Goal: Task Accomplishment & Management: Use online tool/utility

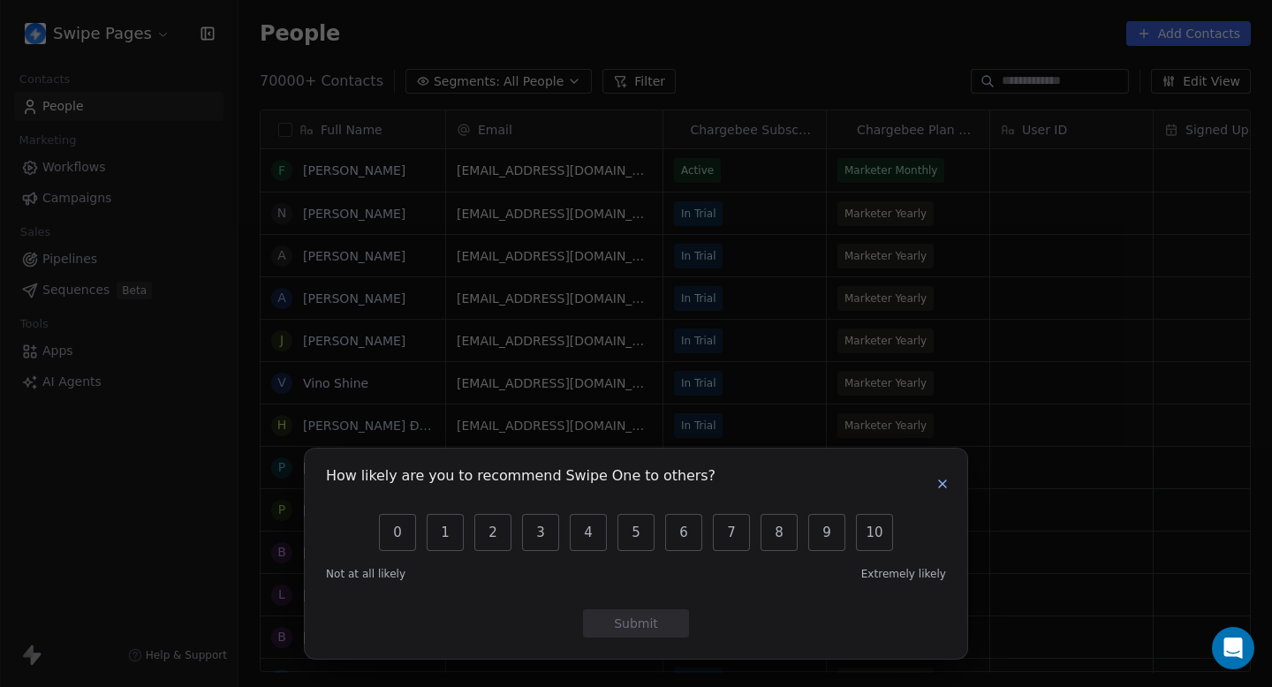
scroll to position [605, 1033]
click at [844, 535] on button "9" at bounding box center [826, 532] width 37 height 37
click at [887, 528] on button "10" at bounding box center [874, 532] width 37 height 37
click at [950, 478] on button "button" at bounding box center [942, 483] width 21 height 21
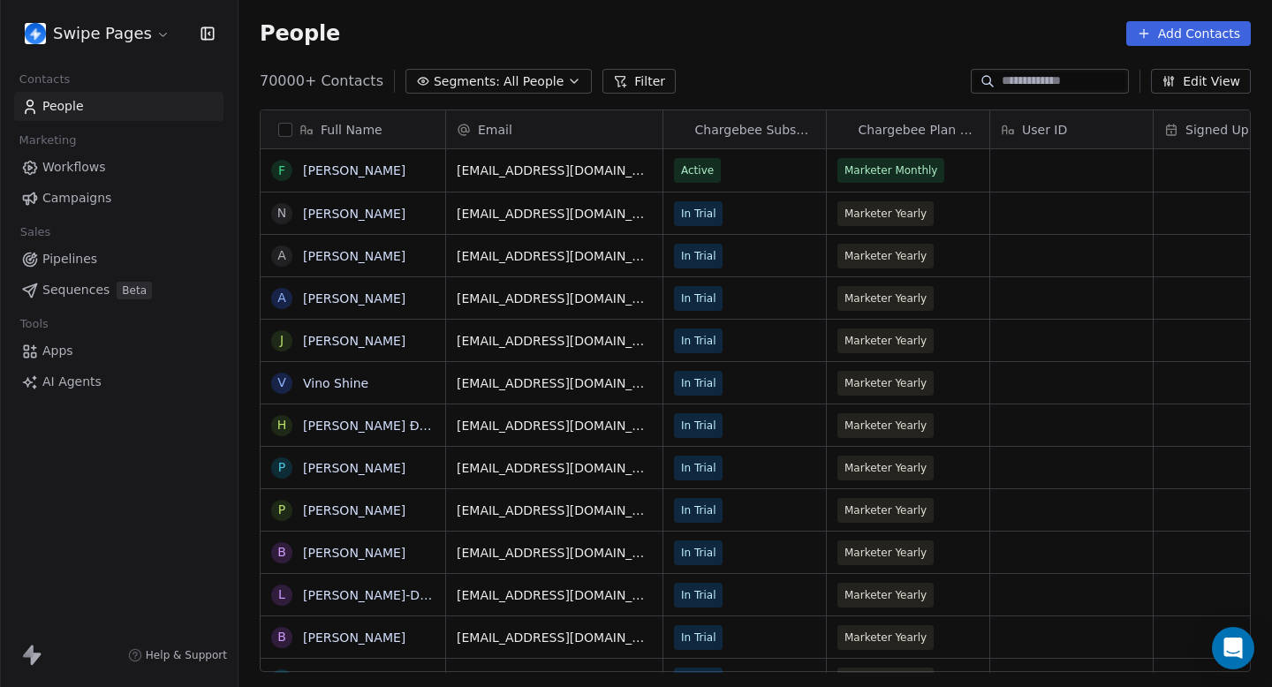
click at [101, 160] on span "Workflows" at bounding box center [74, 167] width 64 height 19
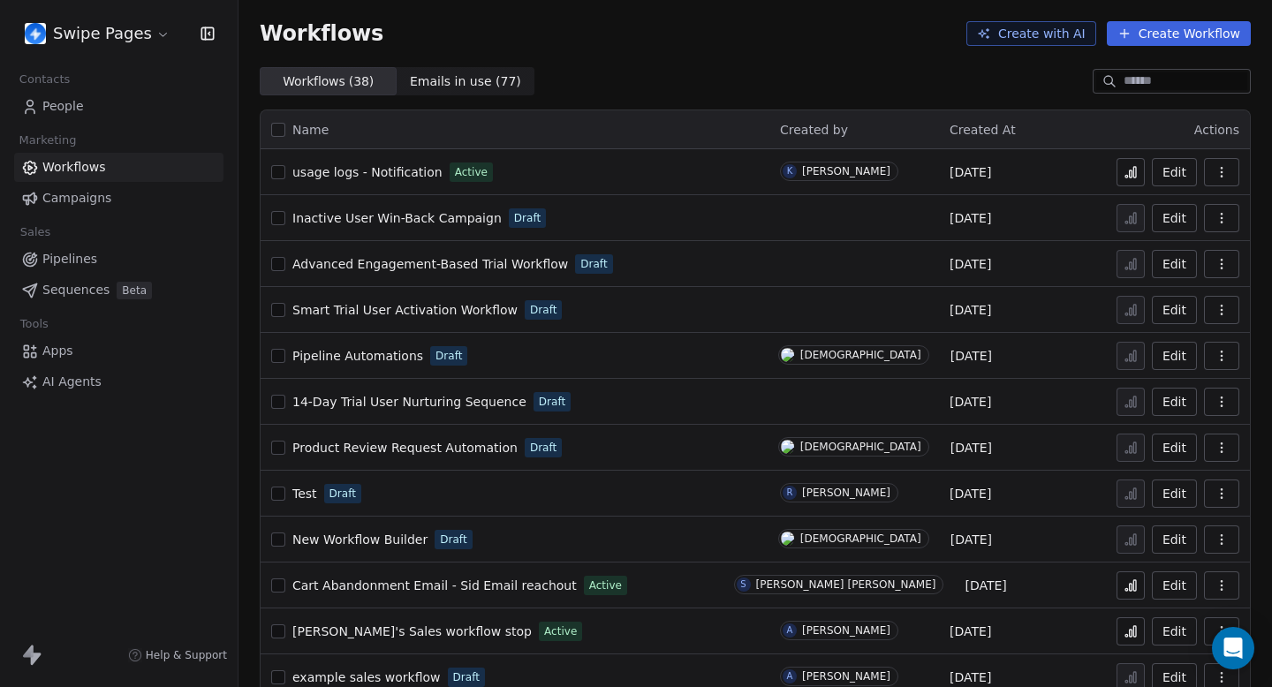
click at [1133, 75] on input at bounding box center [1185, 81] width 124 height 18
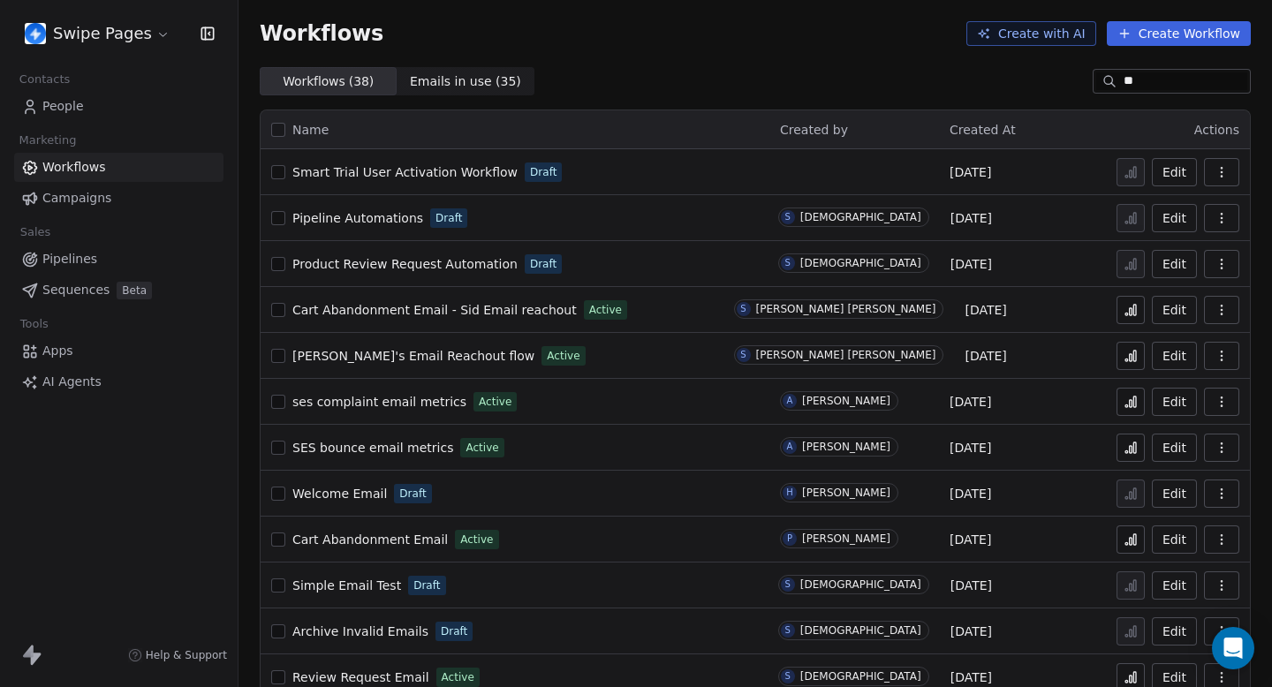
type input "*"
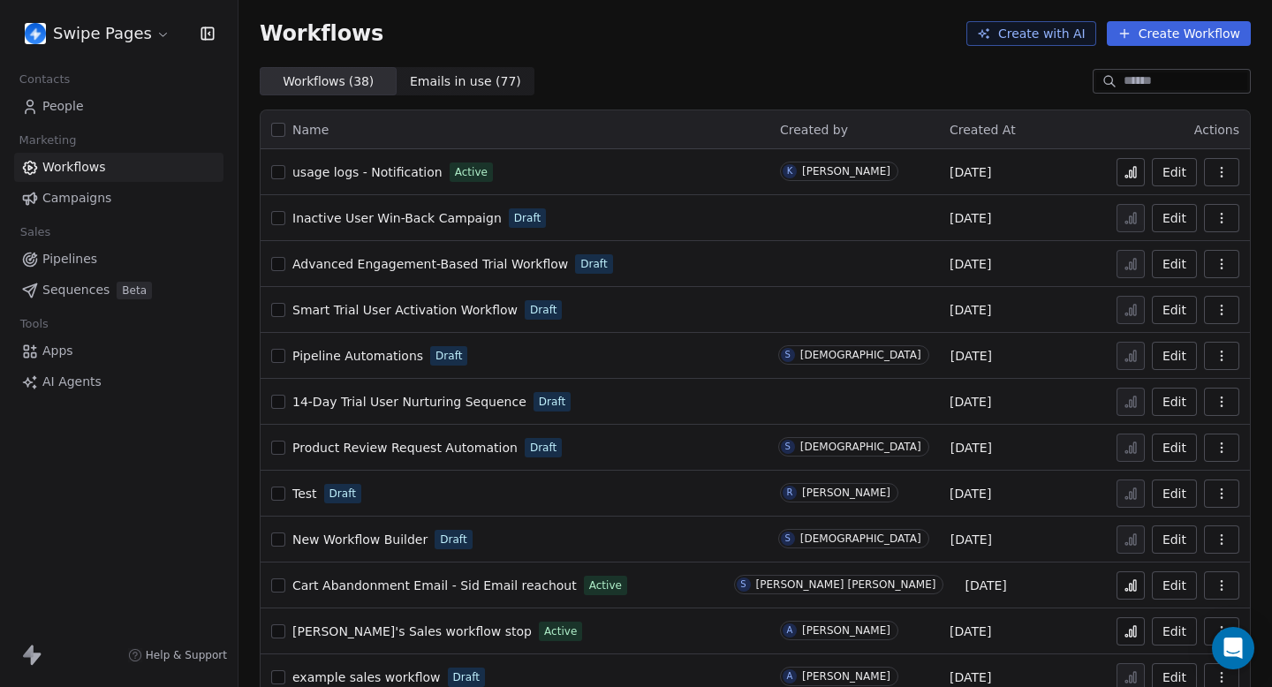
click at [410, 172] on span "usage logs - Notification" at bounding box center [367, 172] width 150 height 14
click at [1224, 178] on icon "button" at bounding box center [1221, 172] width 14 height 14
click at [1223, 175] on icon "button" at bounding box center [1221, 172] width 14 height 14
click at [1187, 213] on span "Analytics" at bounding box center [1175, 215] width 57 height 18
click at [1137, 71] on div at bounding box center [1172, 81] width 158 height 25
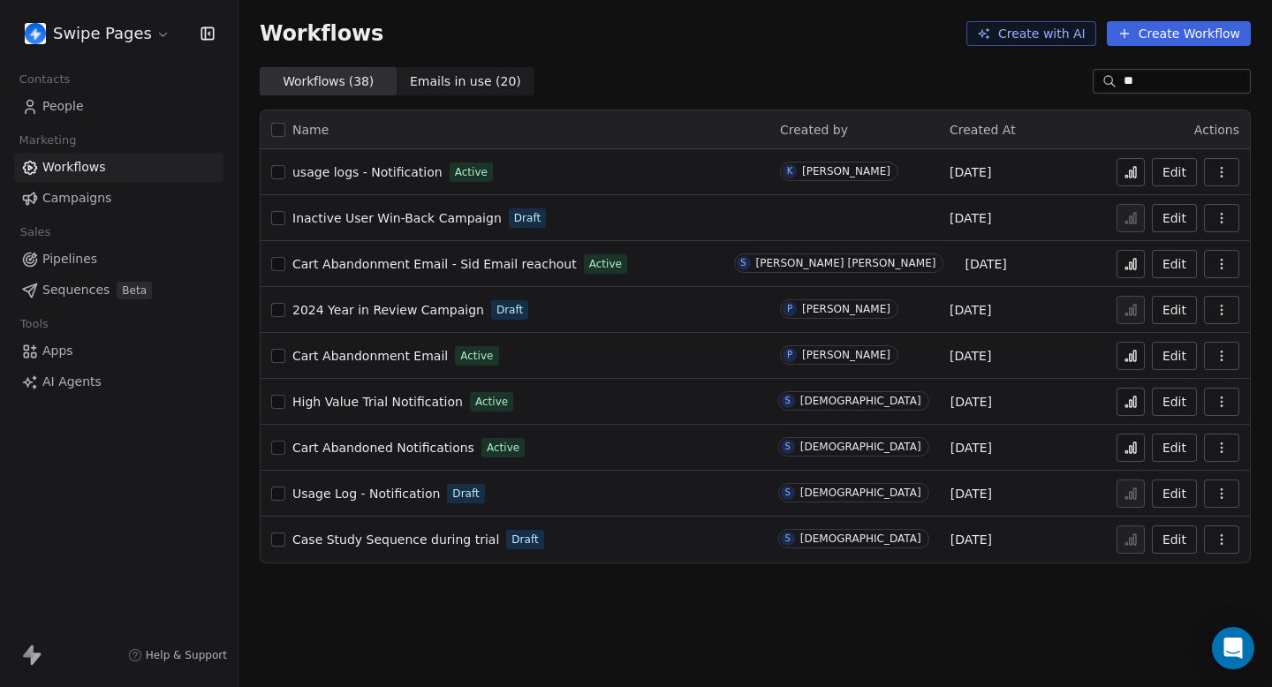
type input "**"
click at [1220, 449] on icon "button" at bounding box center [1221, 448] width 14 height 14
click at [1174, 487] on span "Analytics" at bounding box center [1175, 490] width 57 height 18
